Goal: Task Accomplishment & Management: Manage account settings

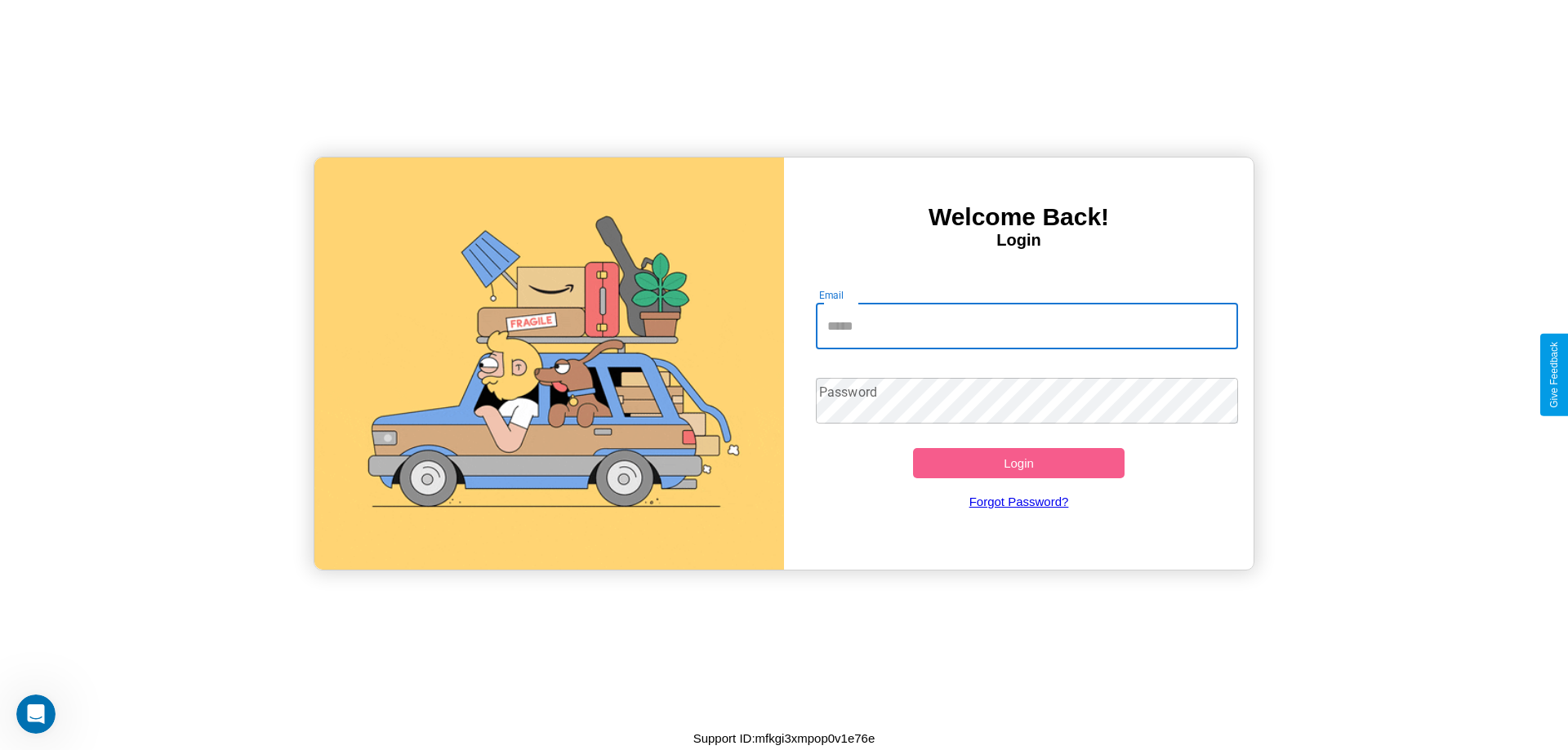
click at [1027, 326] on input "Email" at bounding box center [1028, 327] width 423 height 46
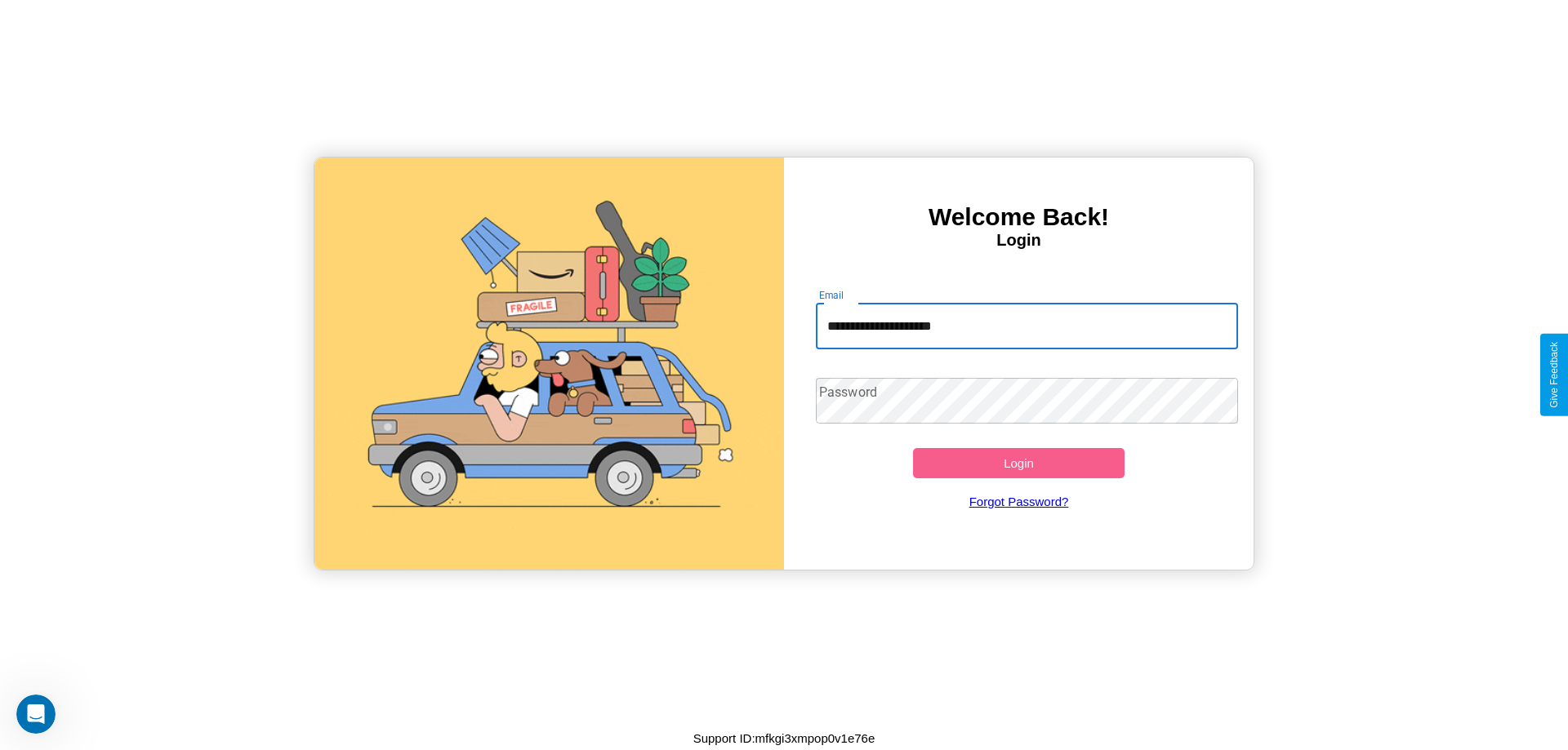
type input "**********"
click at [1019, 463] on button "Login" at bounding box center [1019, 463] width 212 height 30
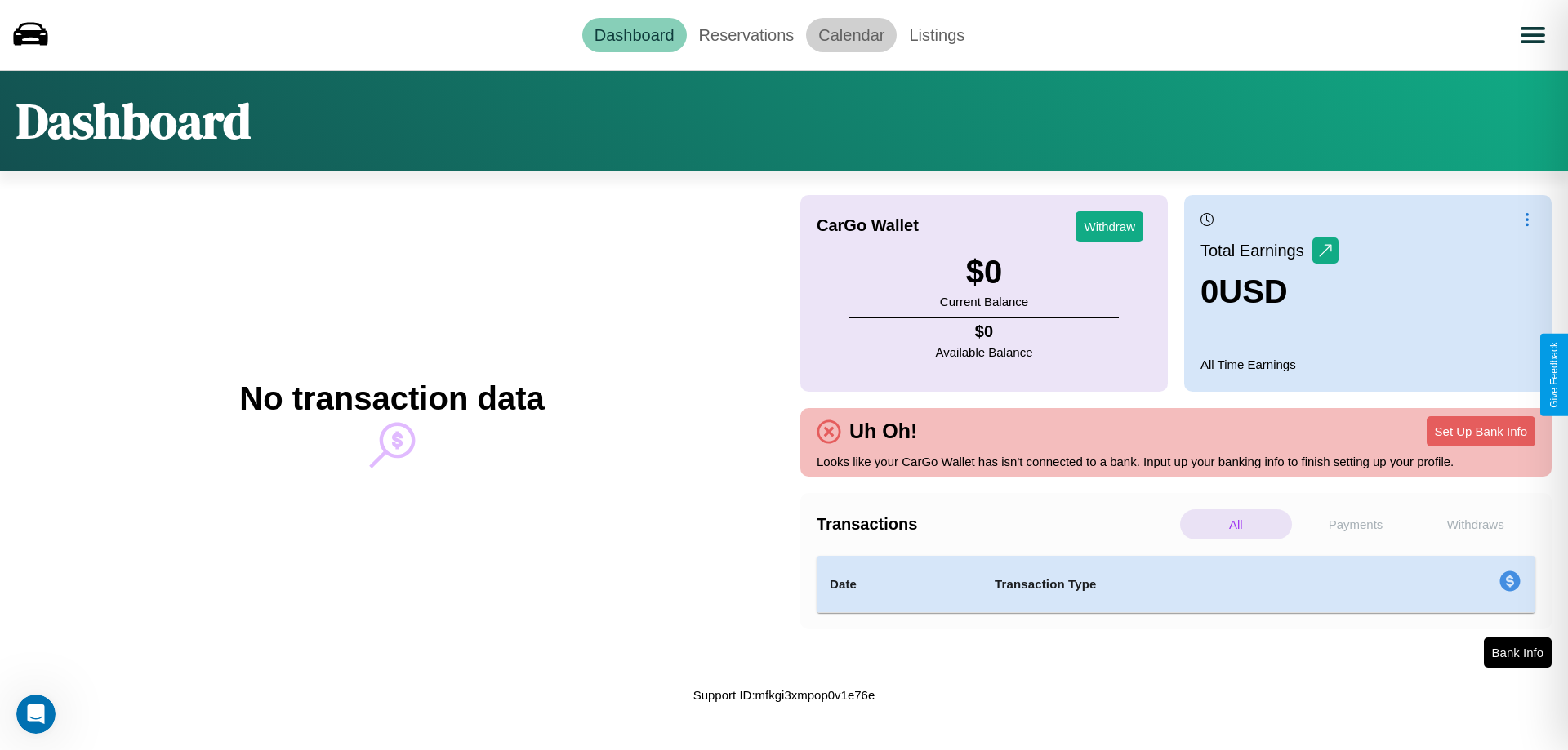
click at [851, 34] on link "Calendar" at bounding box center [851, 35] width 91 height 34
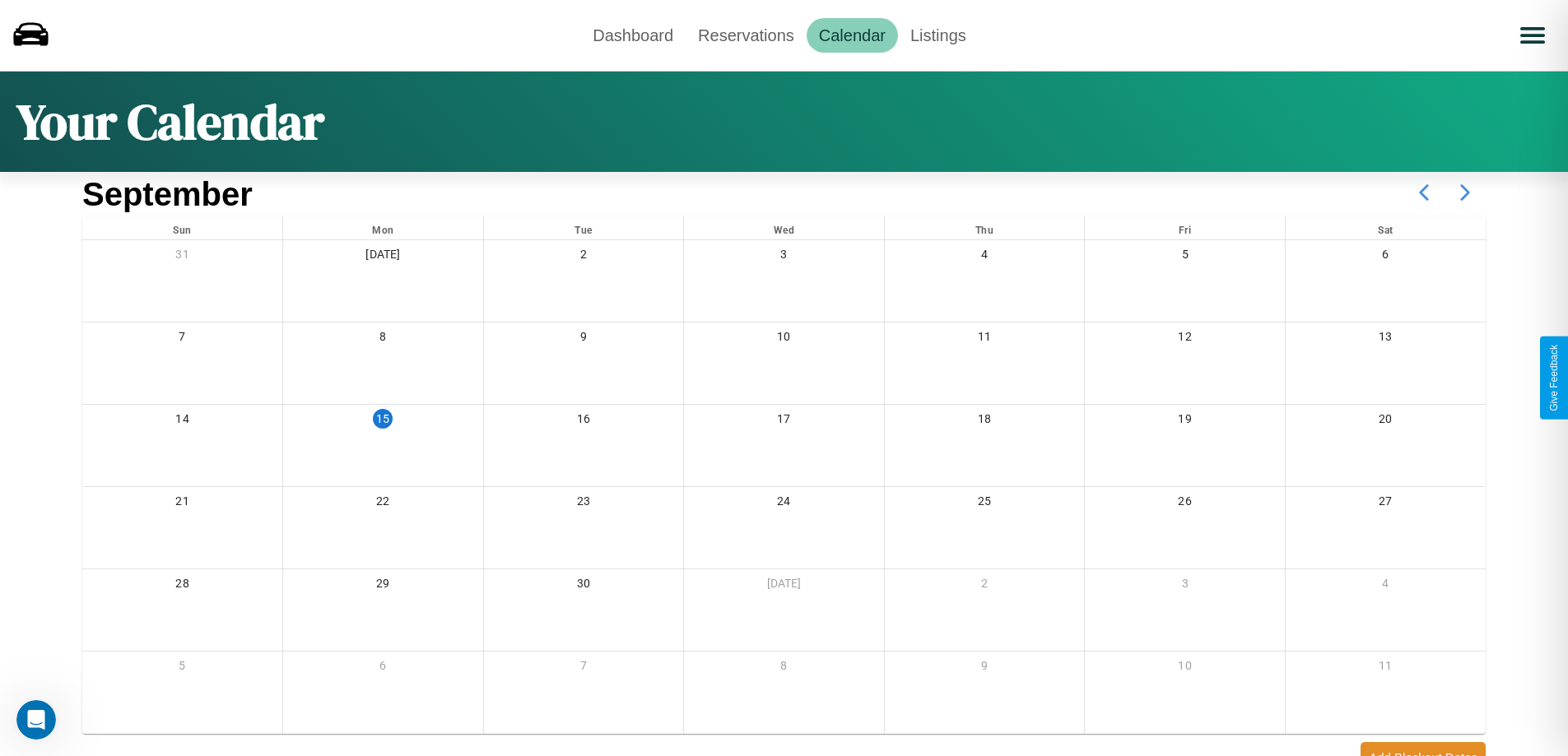
click at [1465, 192] on icon at bounding box center [1465, 192] width 41 height 41
click at [746, 34] on link "Reservations" at bounding box center [746, 35] width 121 height 34
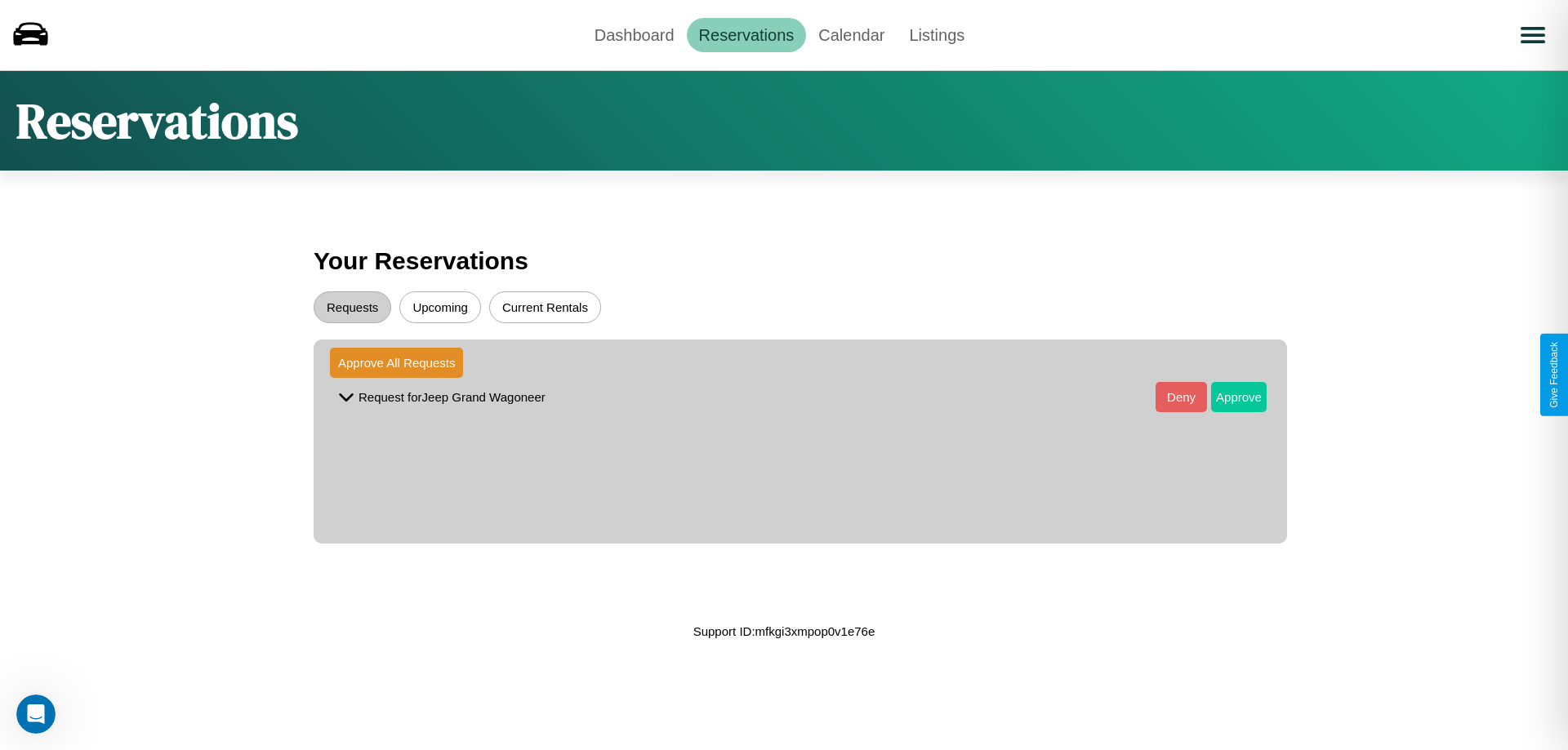
click at [1227, 397] on button "Approve" at bounding box center [1239, 398] width 56 height 30
